Goal: Task Accomplishment & Management: Manage account settings

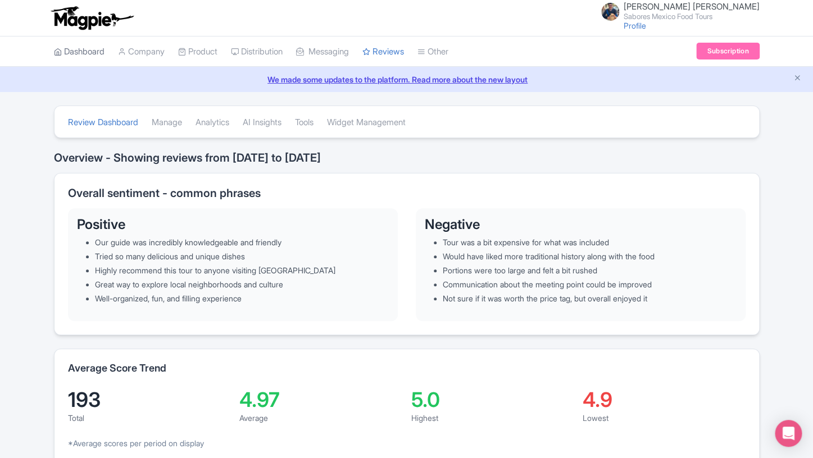
click at [92, 51] on link "Dashboard" at bounding box center [79, 52] width 51 height 31
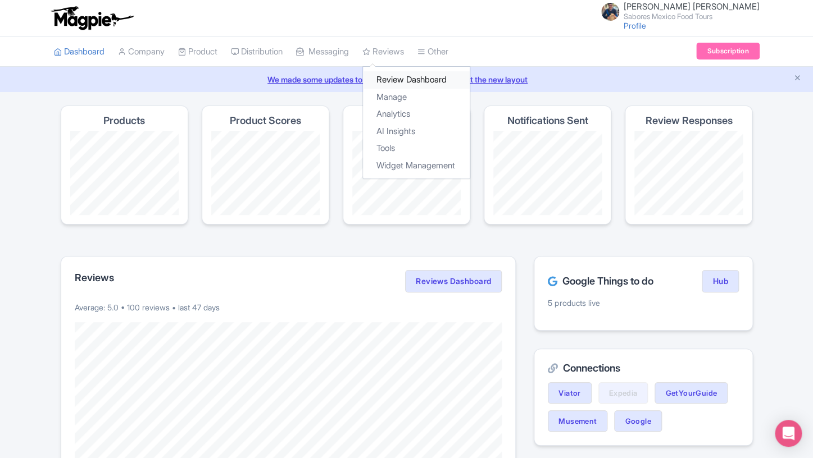
click at [406, 79] on link "Review Dashboard" at bounding box center [416, 79] width 107 height 17
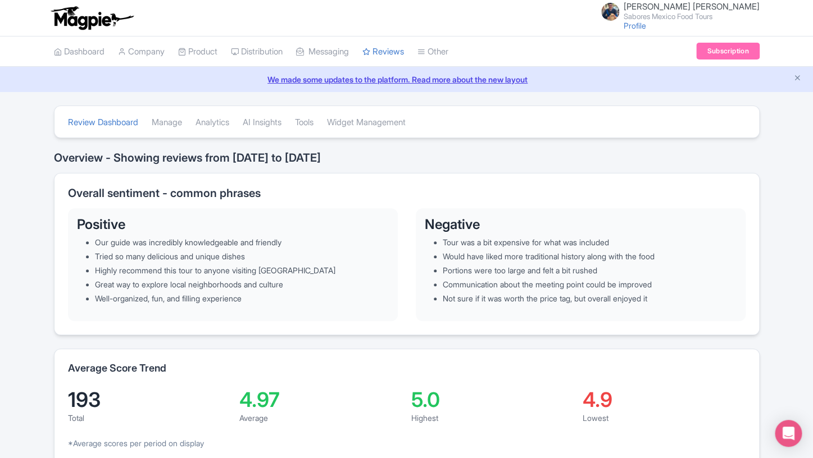
click at [178, 122] on link "Manage" at bounding box center [167, 122] width 30 height 31
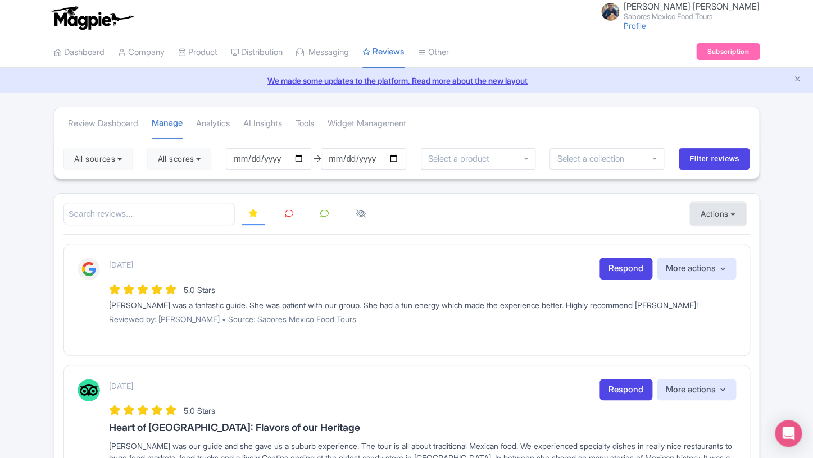
click at [720, 211] on button "Actions" at bounding box center [718, 214] width 56 height 22
click at [721, 238] on link "Import new reviews" at bounding box center [756, 242] width 132 height 22
click at [400, 132] on link "Widget Management" at bounding box center [367, 123] width 79 height 31
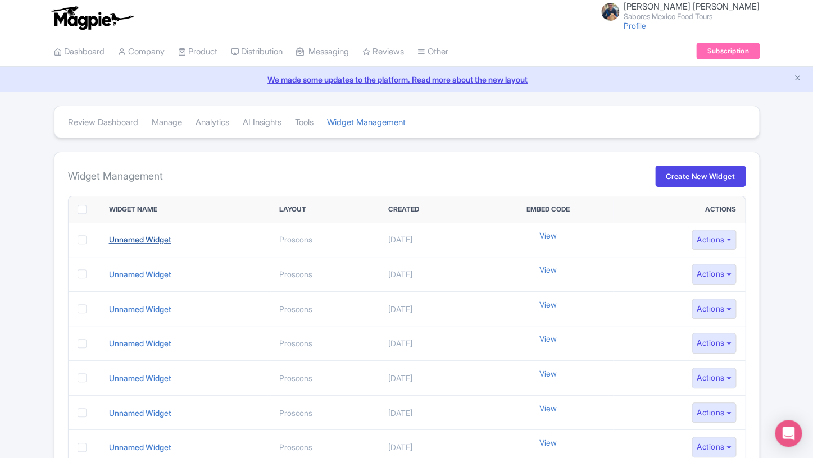
click at [134, 243] on link "Unnamed Widget" at bounding box center [140, 240] width 62 height 10
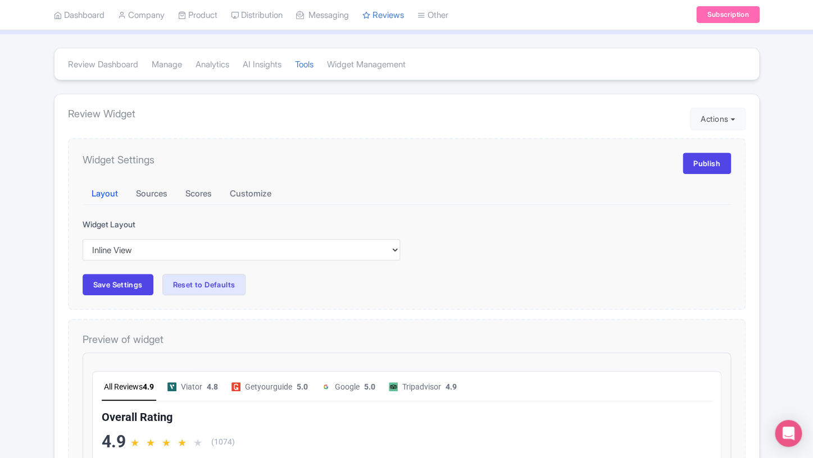
scroll to position [31, 0]
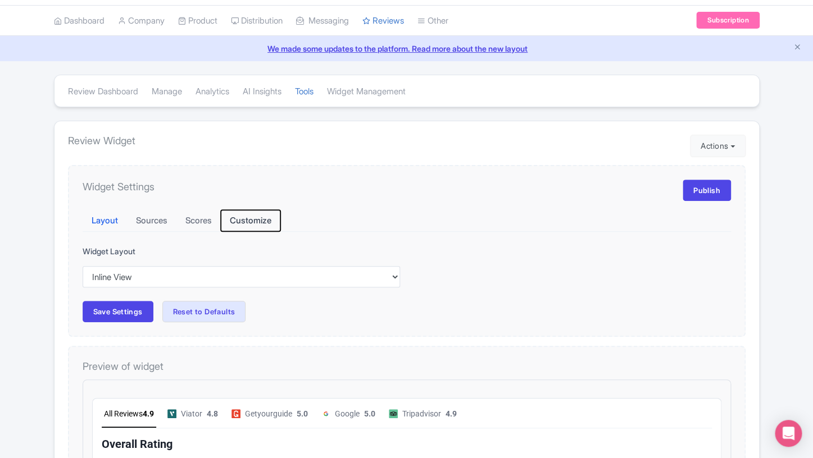
click at [263, 221] on button "Customize" at bounding box center [251, 221] width 60 height 22
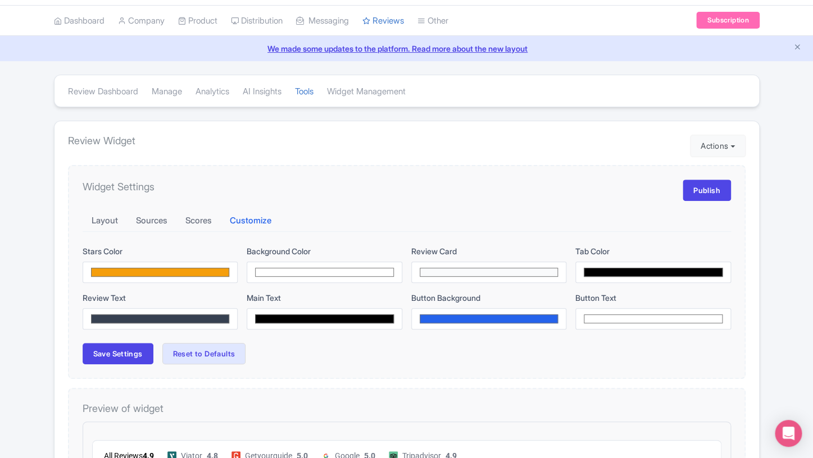
click at [348, 225] on div "Layout Sources Scores Customize" at bounding box center [407, 221] width 648 height 22
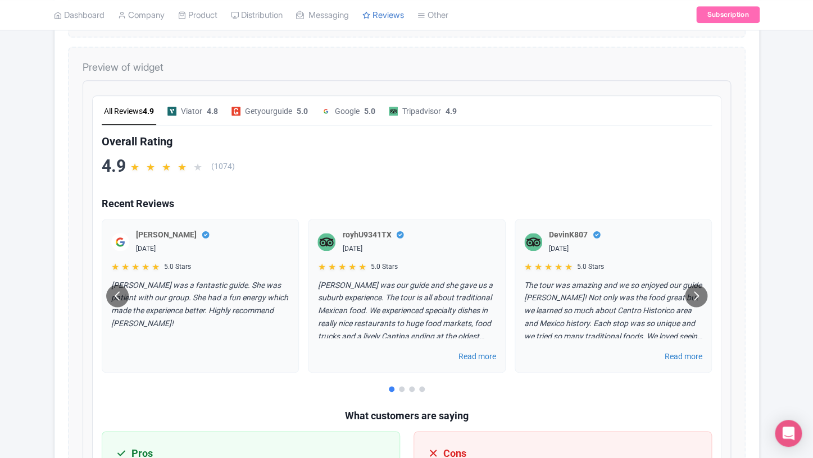
scroll to position [4, 0]
click at [391, 377] on div at bounding box center [392, 378] width 6 height 6
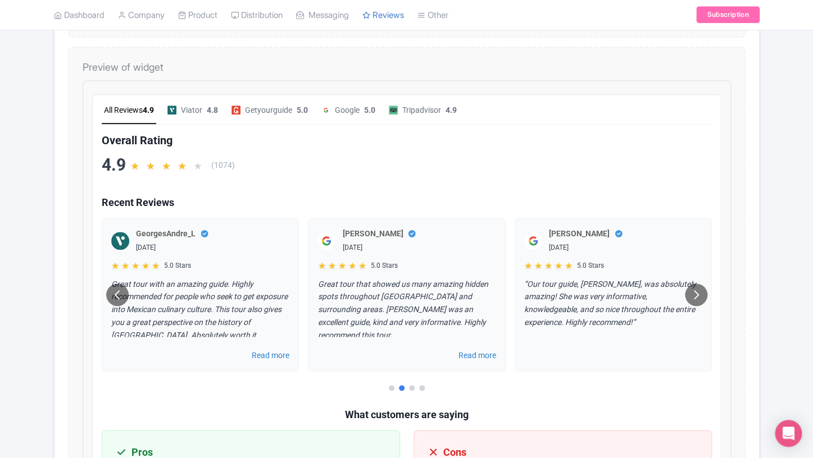
click at [402, 377] on div at bounding box center [402, 378] width 6 height 6
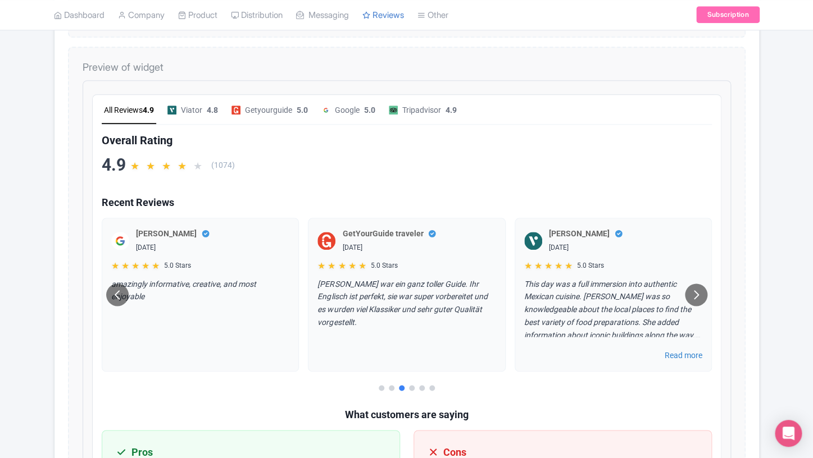
click at [415, 376] on div at bounding box center [397, 378] width 610 height 6
click at [413, 379] on div at bounding box center [412, 378] width 6 height 6
click at [431, 376] on div at bounding box center [432, 378] width 6 height 6
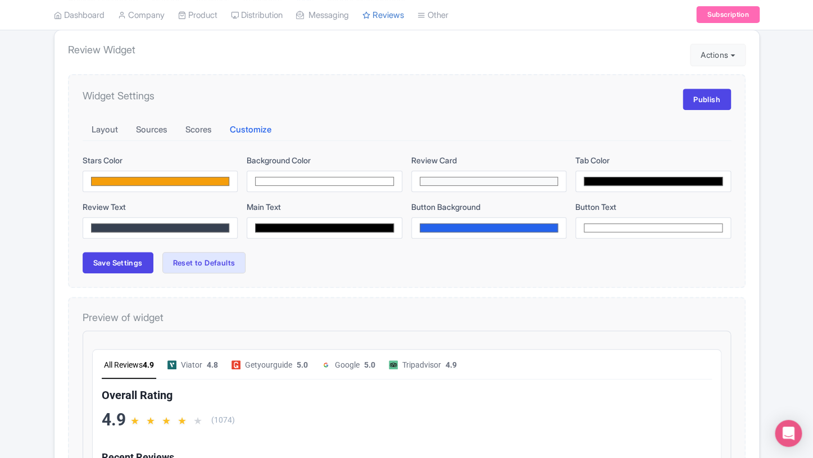
scroll to position [0, 0]
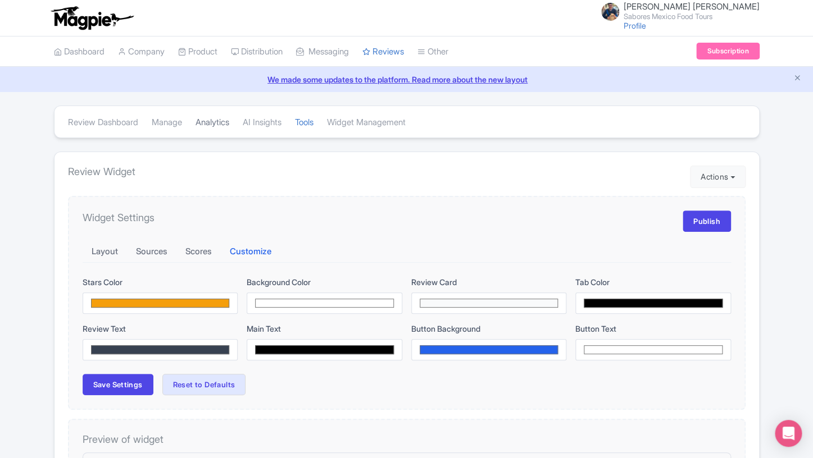
click at [229, 121] on link "Analytics" at bounding box center [213, 122] width 34 height 31
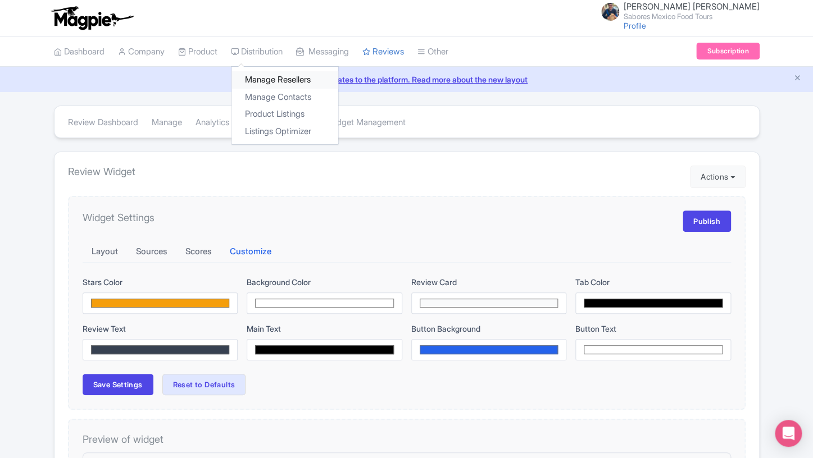
click at [274, 85] on link "Manage Resellers" at bounding box center [284, 79] width 107 height 17
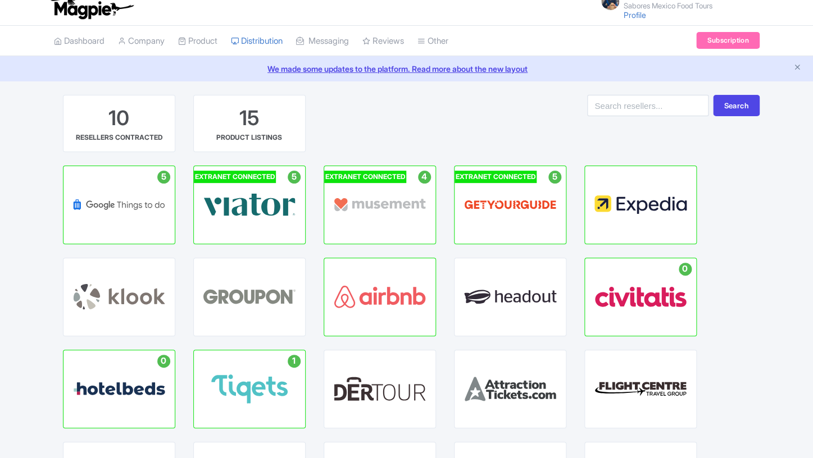
scroll to position [12, 0]
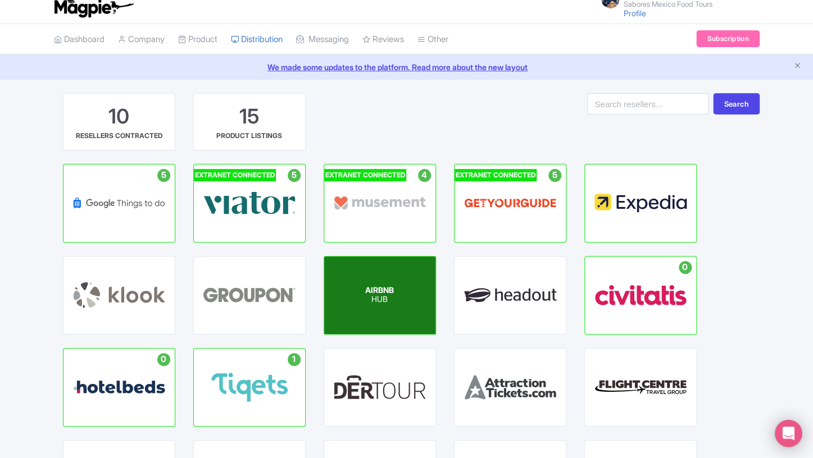
click at [399, 299] on div "AIRBNB HUB" at bounding box center [379, 296] width 111 height 78
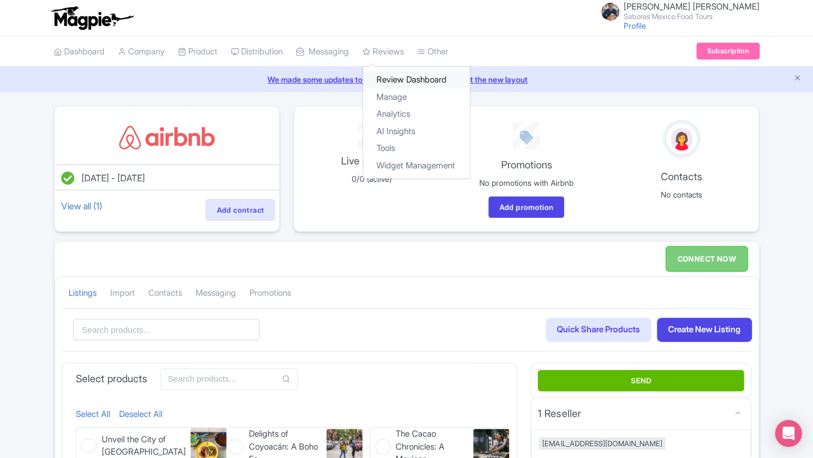
click at [400, 76] on link "Review Dashboard" at bounding box center [416, 79] width 107 height 17
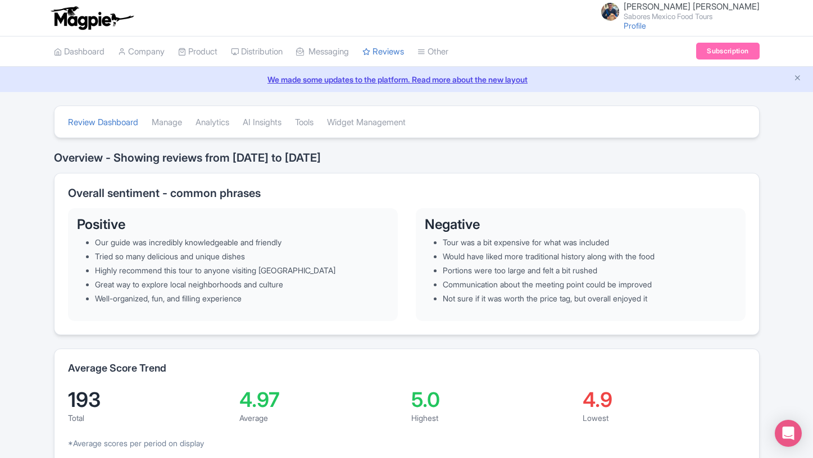
scroll to position [34, 0]
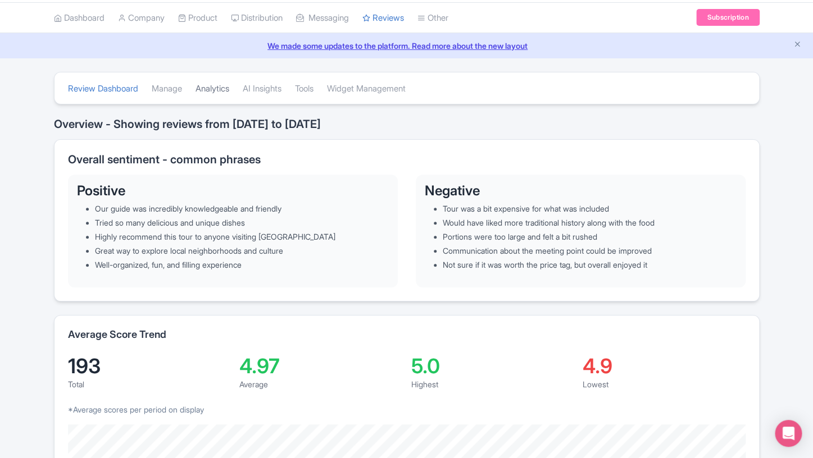
click at [212, 89] on link "Analytics" at bounding box center [213, 89] width 34 height 31
click at [178, 89] on link "Manage" at bounding box center [167, 89] width 30 height 31
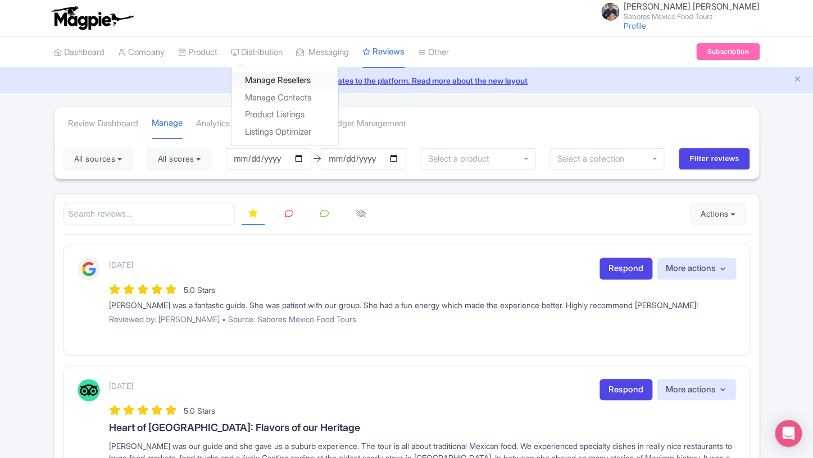
click at [270, 87] on link "Manage Resellers" at bounding box center [284, 80] width 107 height 17
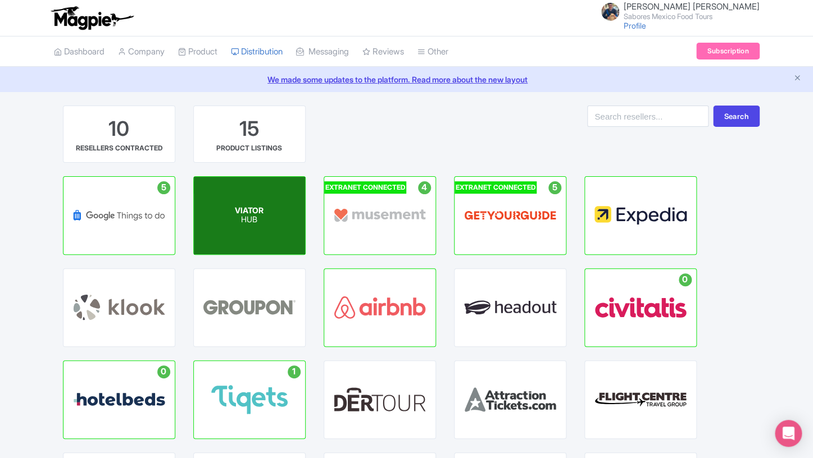
click at [265, 220] on div "VIATOR HUB" at bounding box center [249, 216] width 111 height 78
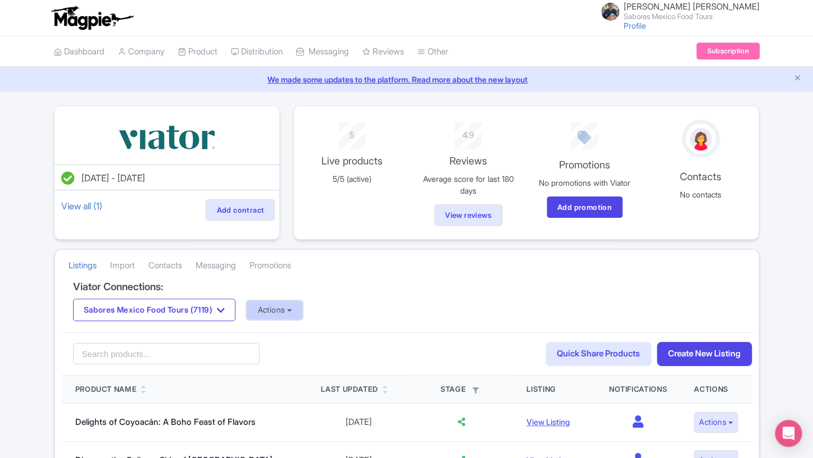
click at [302, 311] on button "Actions" at bounding box center [275, 310] width 56 height 19
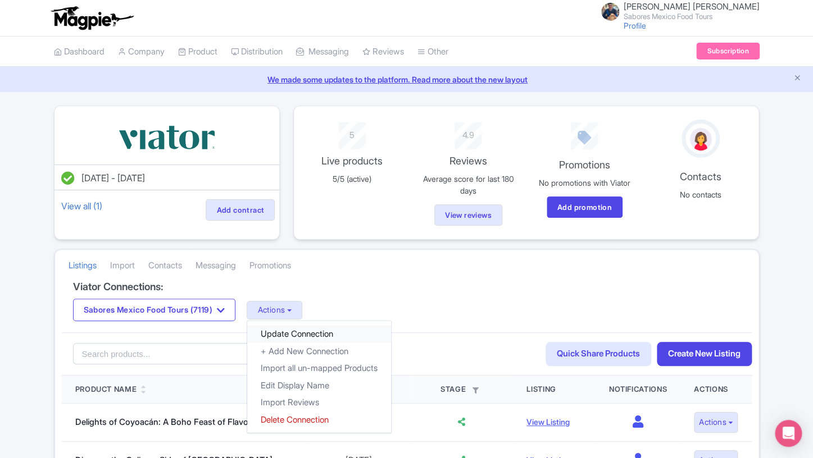
click at [307, 335] on link "Update Connection" at bounding box center [319, 334] width 144 height 17
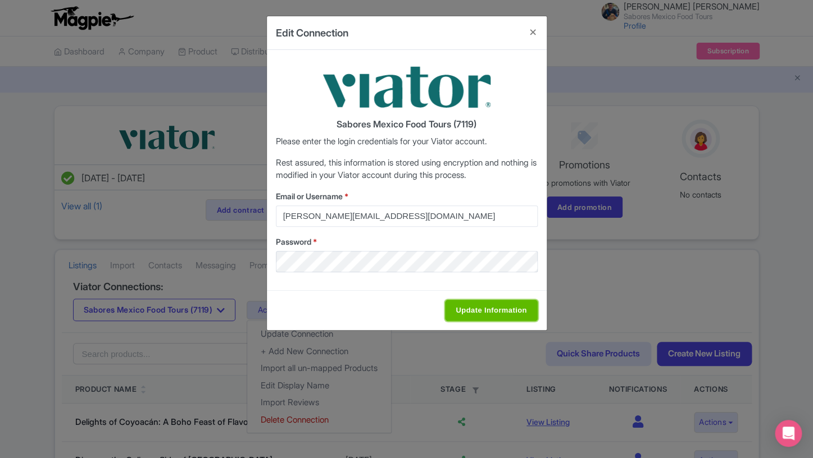
click at [492, 311] on input "Update Information" at bounding box center [491, 310] width 92 height 21
type input "Saving..."
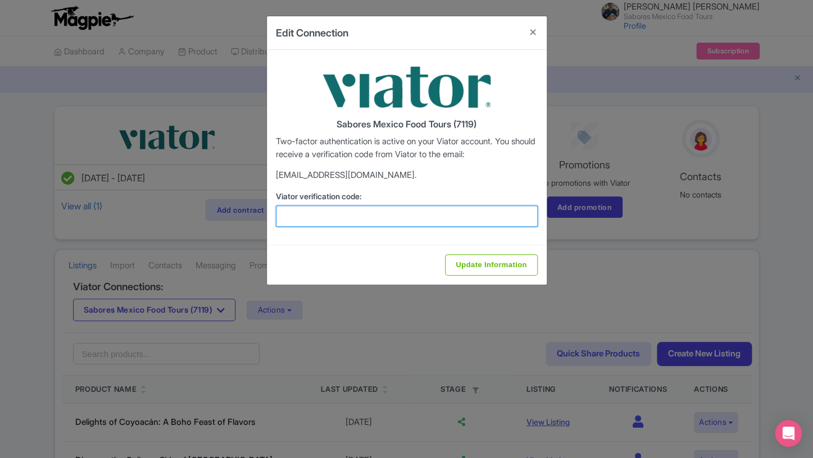
click at [378, 208] on input "Viator verification code:" at bounding box center [407, 216] width 262 height 21
click at [388, 217] on input "Viator verification code:" at bounding box center [407, 216] width 262 height 21
paste input "390355"
type input "390355"
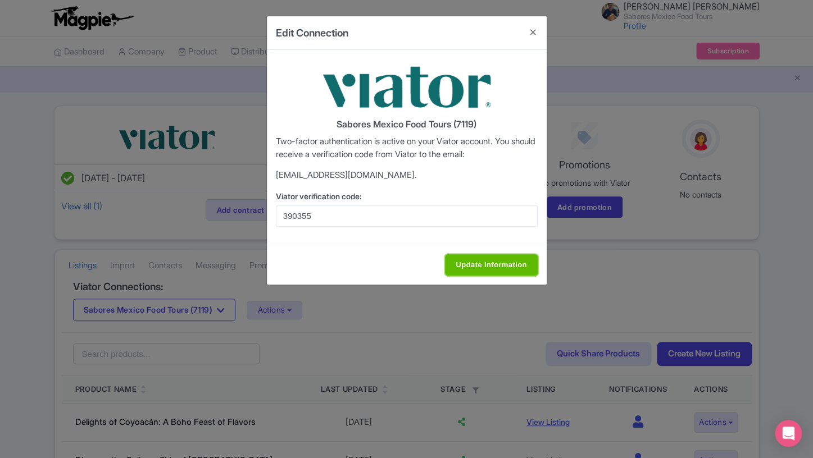
click at [472, 263] on input "Update Information" at bounding box center [491, 264] width 92 height 21
type input "Update Information"
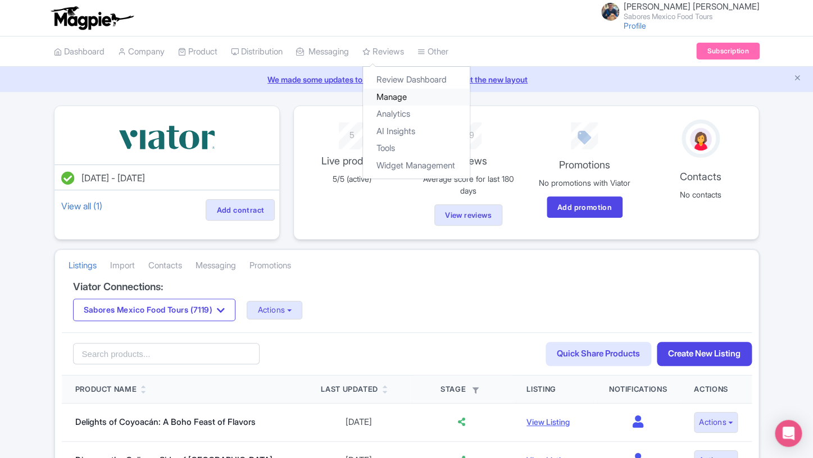
click at [397, 97] on link "Manage" at bounding box center [416, 97] width 107 height 17
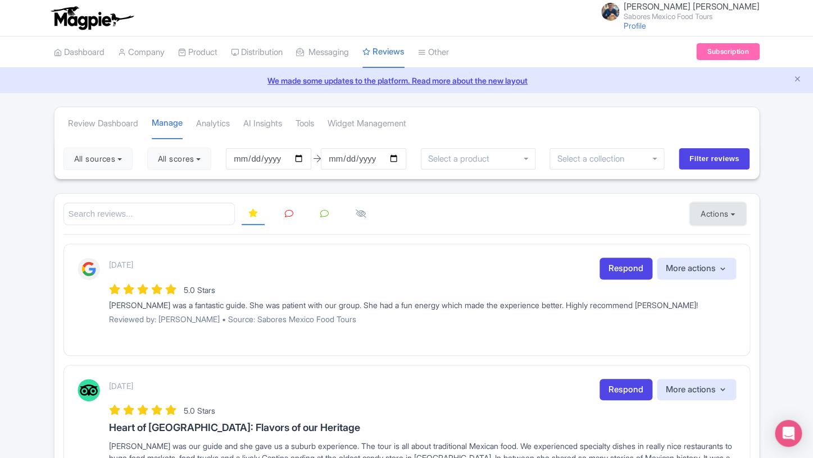
click at [730, 216] on button "Actions" at bounding box center [718, 214] width 56 height 22
click at [732, 242] on link "Import new reviews" at bounding box center [756, 242] width 132 height 22
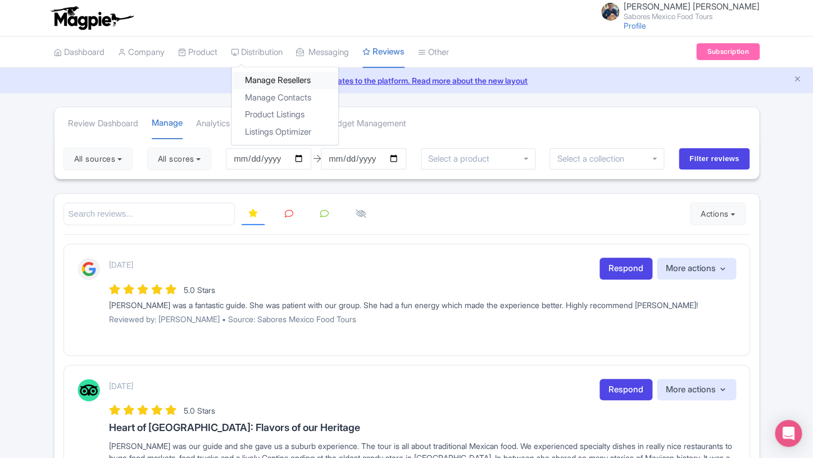
click at [266, 79] on link "Manage Resellers" at bounding box center [284, 80] width 107 height 17
